Goal: Information Seeking & Learning: Learn about a topic

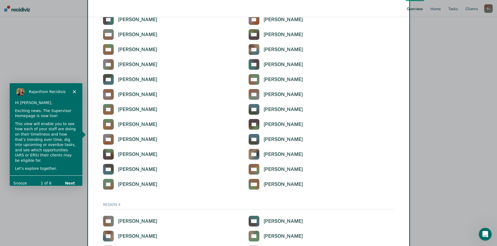
scroll to position [1204, 0]
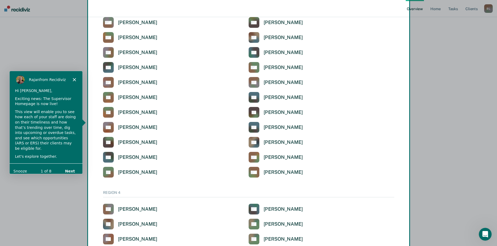
click at [66, 165] on button "Next" at bounding box center [69, 170] width 21 height 11
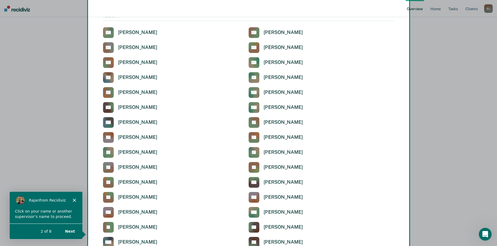
scroll to position [27, 0]
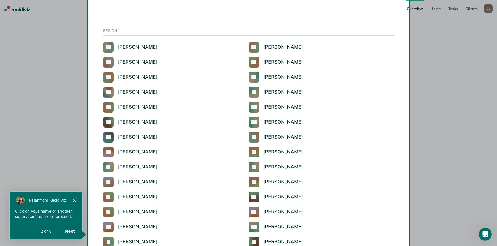
click at [266, 90] on div "Product tour overlay" at bounding box center [248, 123] width 497 height 246
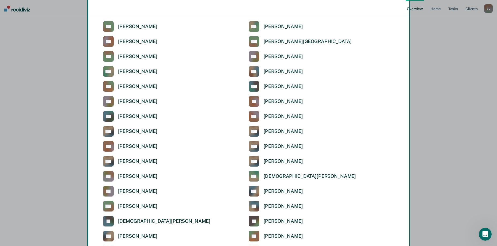
click at [254, 91] on div "Product tour overlay" at bounding box center [248, 123] width 497 height 246
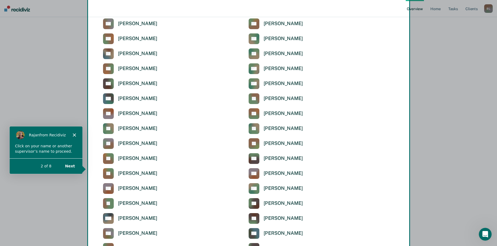
scroll to position [0, 0]
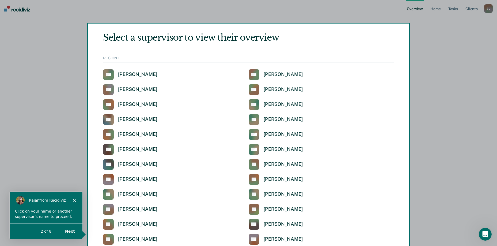
click at [256, 121] on div "Product tour overlay" at bounding box center [248, 123] width 497 height 246
click at [290, 118] on div "Product tour overlay" at bounding box center [248, 123] width 497 height 246
click at [252, 117] on div "Product tour overlay" at bounding box center [248, 123] width 497 height 246
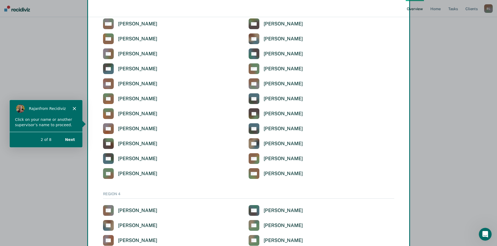
scroll to position [1204, 0]
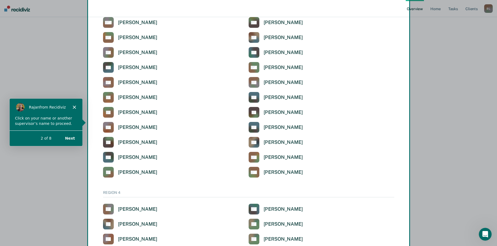
click at [69, 139] on button "Next" at bounding box center [69, 137] width 21 height 11
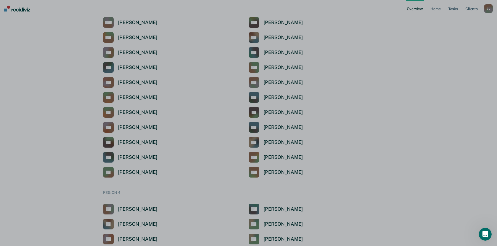
scroll to position [0, 0]
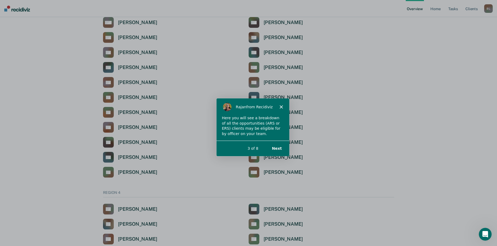
click at [275, 145] on button "Next" at bounding box center [276, 148] width 21 height 11
click at [277, 147] on button "Next" at bounding box center [276, 148] width 21 height 11
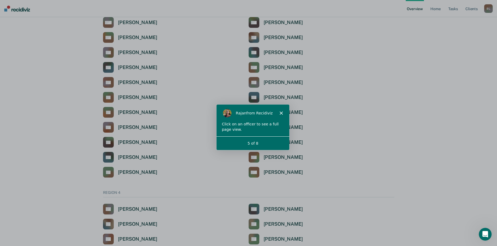
click at [270, 141] on div "5 of 8" at bounding box center [252, 143] width 73 height 6
click at [279, 113] on icon "Close" at bounding box center [280, 112] width 3 height 3
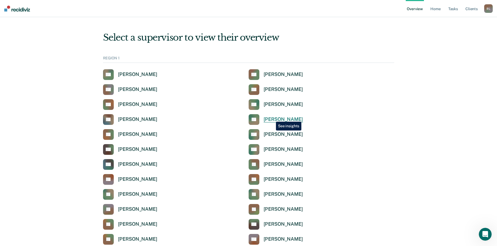
click at [272, 118] on div "[PERSON_NAME]" at bounding box center [282, 119] width 39 height 6
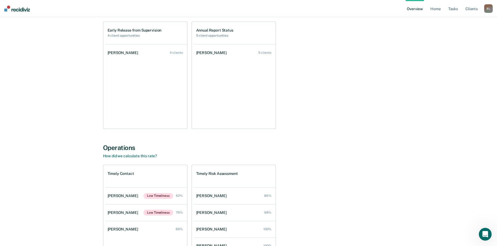
scroll to position [80, 0]
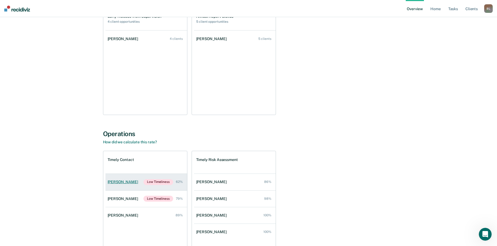
click at [113, 183] on div "[PERSON_NAME]" at bounding box center [124, 182] width 33 height 5
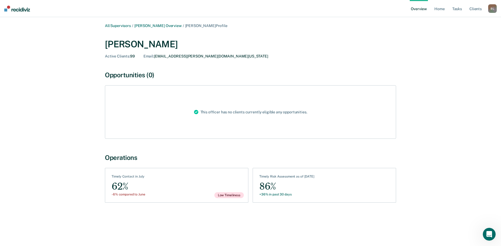
click at [124, 183] on div "62%" at bounding box center [129, 187] width 34 height 12
click at [225, 196] on span "Low Timeliness" at bounding box center [228, 195] width 29 height 6
click at [296, 116] on div "This officer has no clients currently eligible any opportunities." at bounding box center [251, 112] width 122 height 53
click at [280, 189] on div "86%" at bounding box center [286, 187] width 55 height 12
click at [200, 187] on div "See Clients Timely Contact in July 62% -6% compared to June Low Timeliness" at bounding box center [176, 185] width 143 height 35
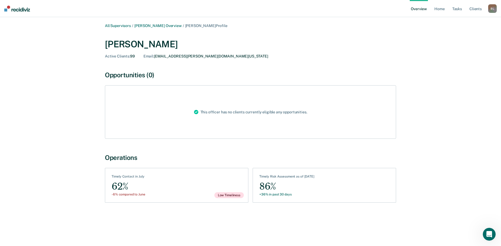
click at [125, 54] on span "Active Clients :" at bounding box center [117, 56] width 25 height 4
click at [208, 24] on span "[PERSON_NAME] Profile" at bounding box center [206, 26] width 42 height 4
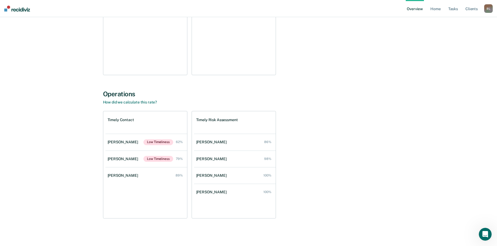
scroll to position [120, 0]
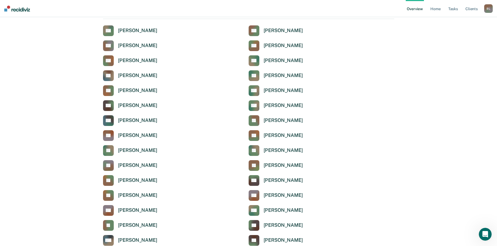
scroll to position [53, 0]
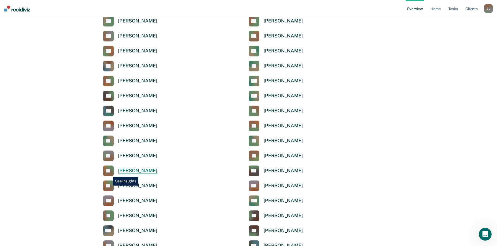
click at [109, 173] on rect at bounding box center [108, 171] width 11 height 11
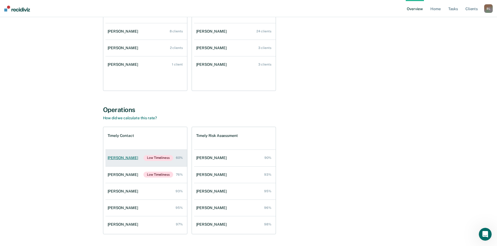
scroll to position [120, 0]
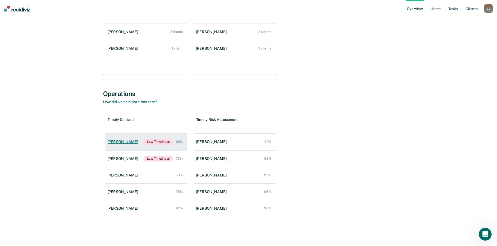
click at [116, 139] on link "[PERSON_NAME] Low Timeliness 60%" at bounding box center [146, 142] width 82 height 17
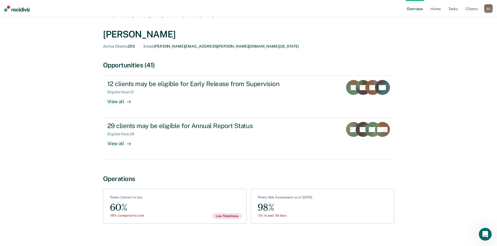
scroll to position [15, 0]
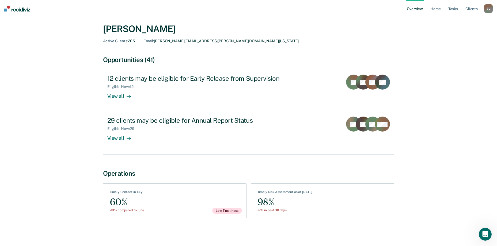
click at [155, 205] on div "See Clients Timely Contact in July 60% -18% compared to June Low Timeliness" at bounding box center [174, 200] width 143 height 35
click at [200, 201] on div "See Clients Timely Contact in July 60% -18% compared to June Low Timeliness" at bounding box center [174, 200] width 143 height 35
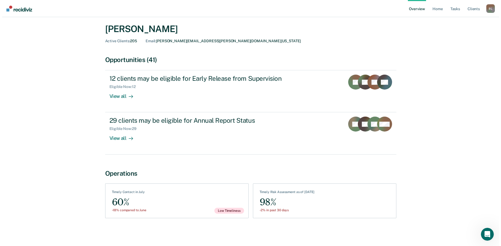
scroll to position [0, 0]
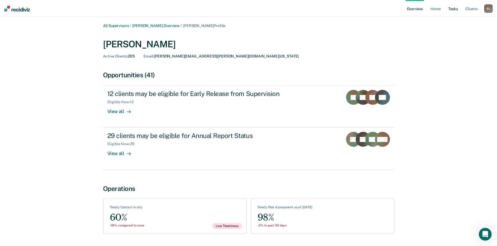
click at [451, 9] on link "Tasks" at bounding box center [453, 8] width 12 height 17
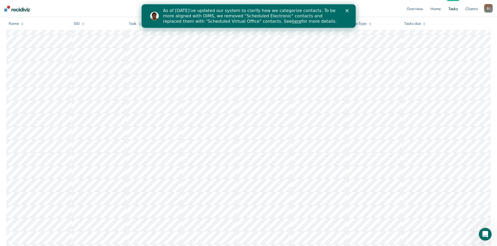
scroll to position [1204, 0]
click at [344, 8] on div "As of [DATE]'ve updated our system to clarify how we categorize contacts. To be…" at bounding box center [255, 15] width 184 height 19
click at [344, 9] on div "As of [DATE]'ve updated our system to clarify how we categorize contacts. To be…" at bounding box center [255, 15] width 184 height 19
click at [347, 9] on icon "Close" at bounding box center [346, 10] width 3 height 3
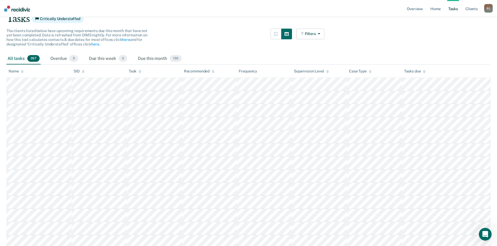
scroll to position [80, 0]
